Goal: Complete application form: Complete application form

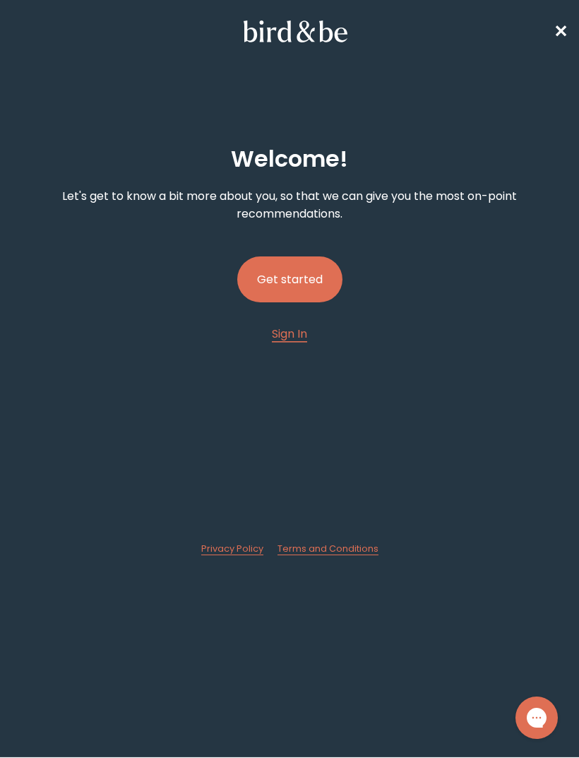
click at [323, 288] on button "Get started" at bounding box center [289, 279] width 105 height 46
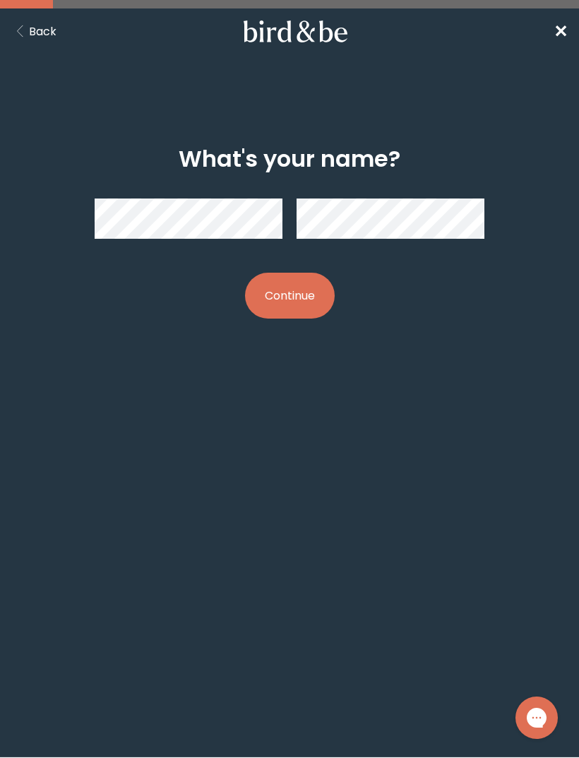
click at [303, 302] on button "Continue" at bounding box center [290, 296] width 90 height 46
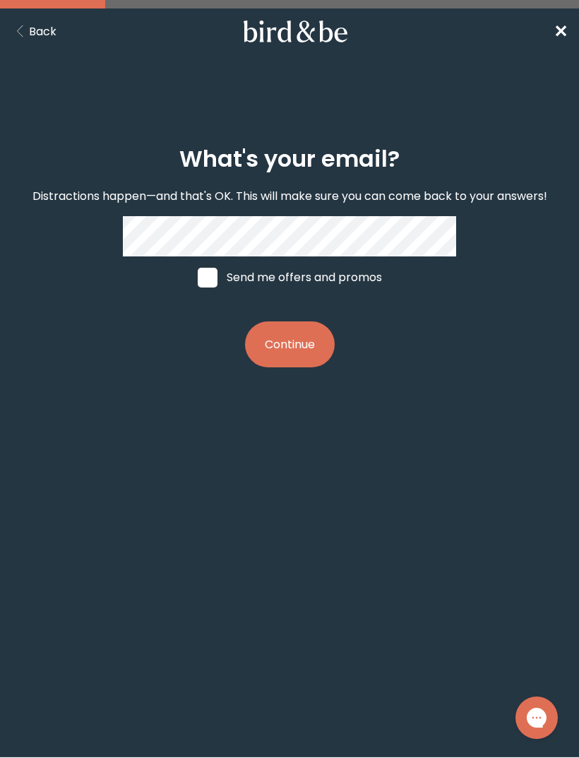
click at [309, 355] on button "Continue" at bounding box center [290, 344] width 90 height 46
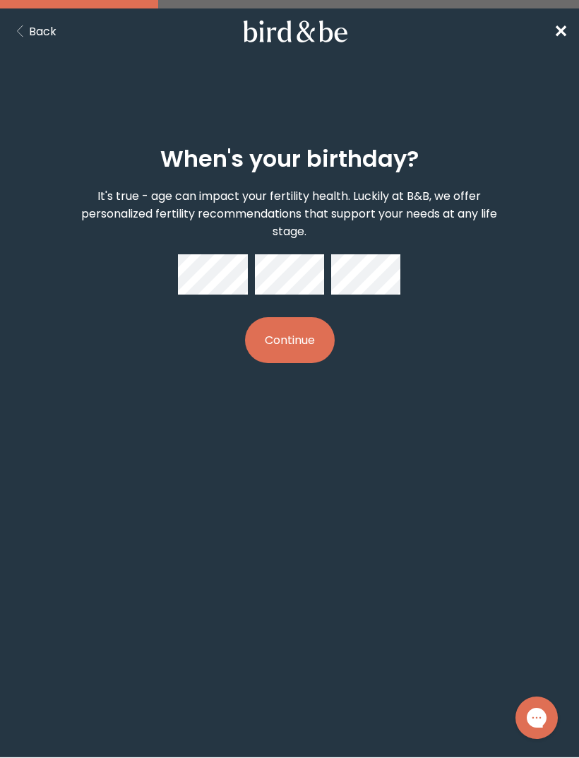
click at [313, 345] on button "Continue" at bounding box center [290, 340] width 90 height 46
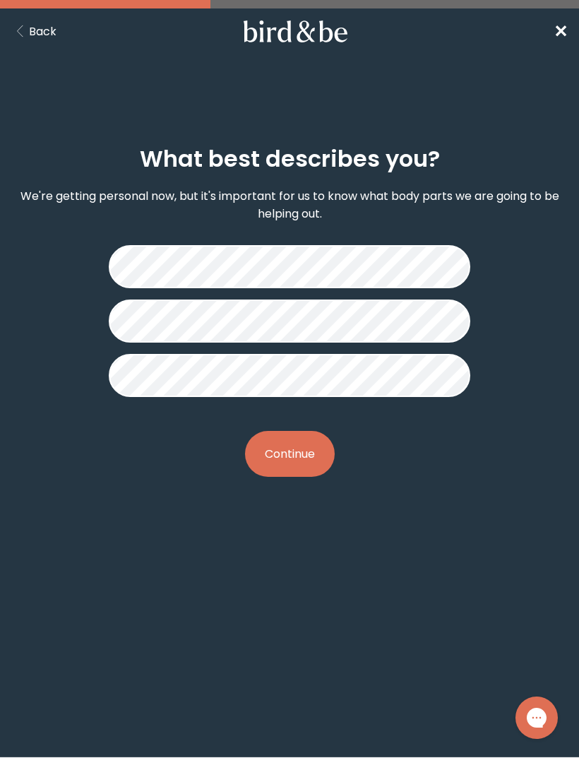
click at [306, 456] on button "Continue" at bounding box center [290, 454] width 90 height 46
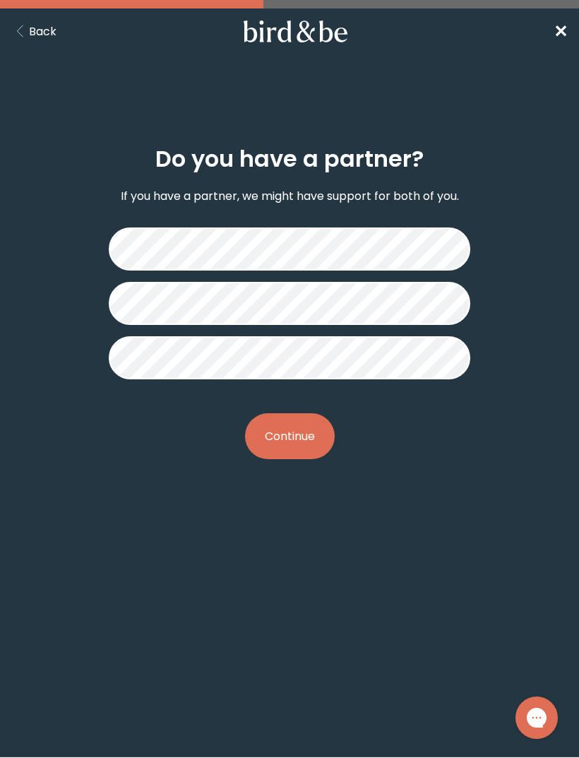
click at [323, 439] on button "Continue" at bounding box center [290, 436] width 90 height 46
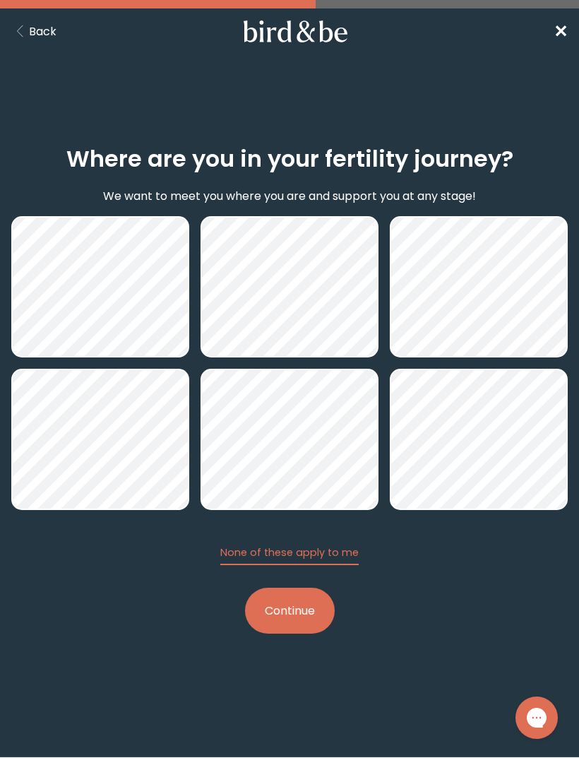
click at [315, 622] on button "Continue" at bounding box center [290, 611] width 90 height 46
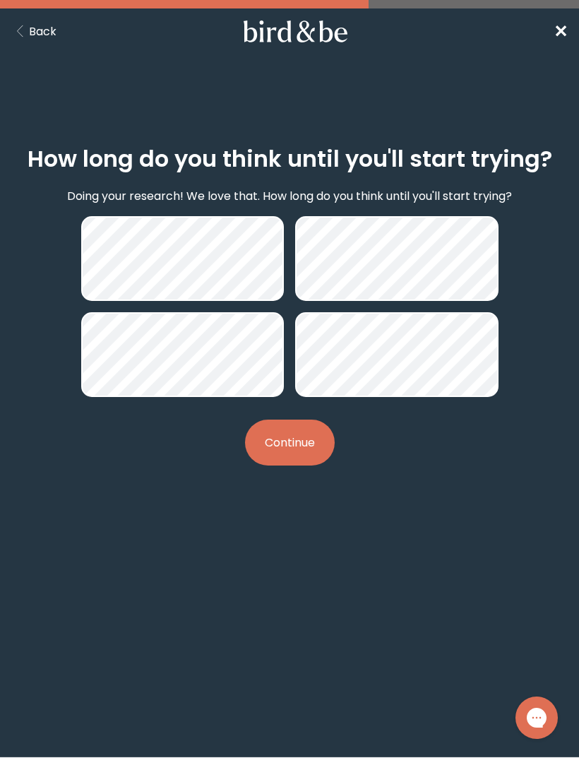
click at [307, 447] on button "Continue" at bounding box center [290, 443] width 90 height 46
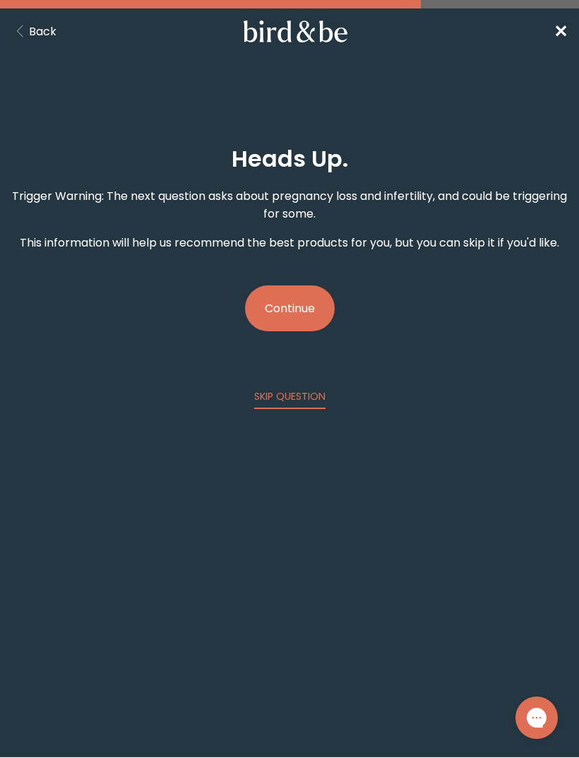
click at [323, 318] on button "Continue" at bounding box center [290, 308] width 90 height 46
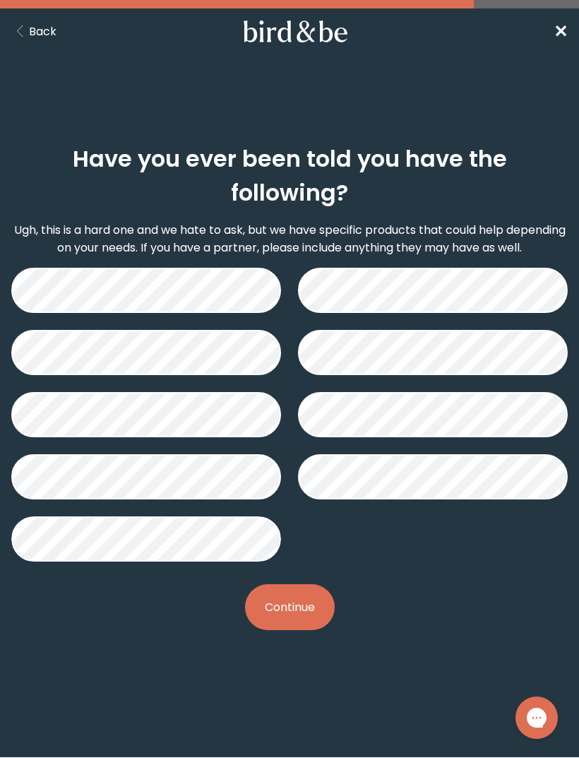
click at [324, 584] on button "Continue" at bounding box center [290, 607] width 90 height 46
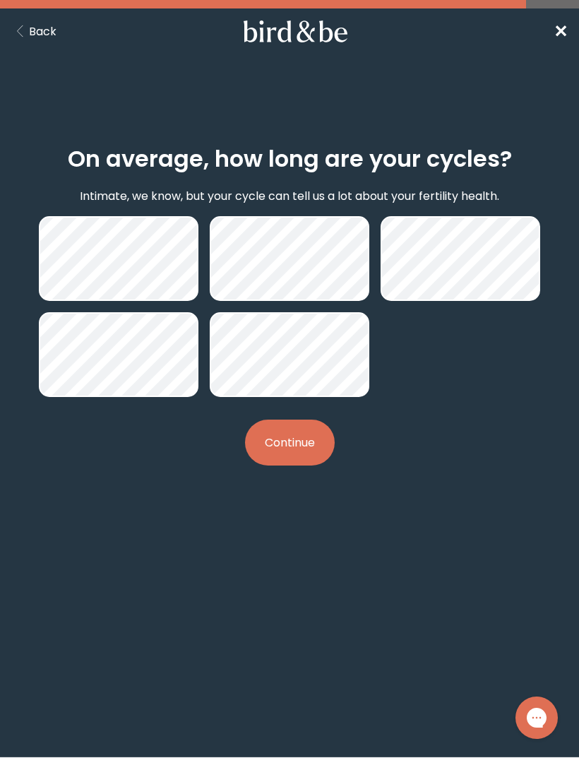
click at [308, 451] on button "Continue" at bounding box center [290, 443] width 90 height 46
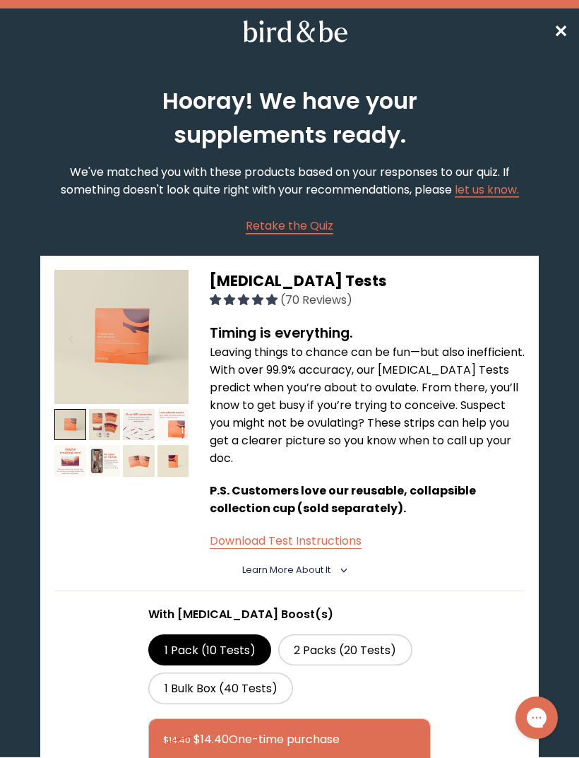
click at [567, 26] on nav "✕" at bounding box center [289, 30] width 579 height 45
click at [560, 39] on span "✕" at bounding box center [561, 31] width 14 height 23
